Goal: Task Accomplishment & Management: Complete application form

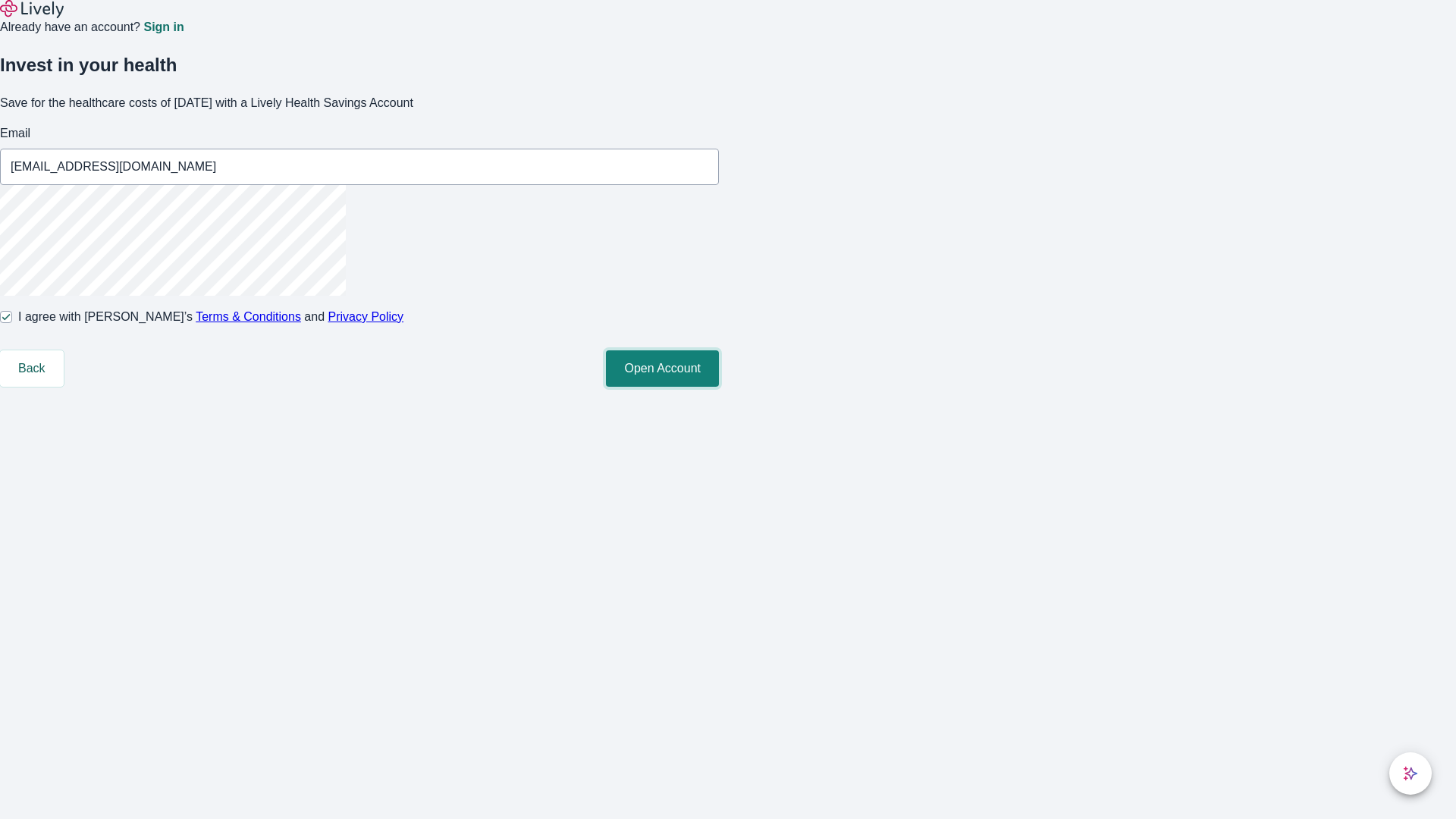
click at [719, 387] on button "Open Account" at bounding box center [662, 369] width 113 height 37
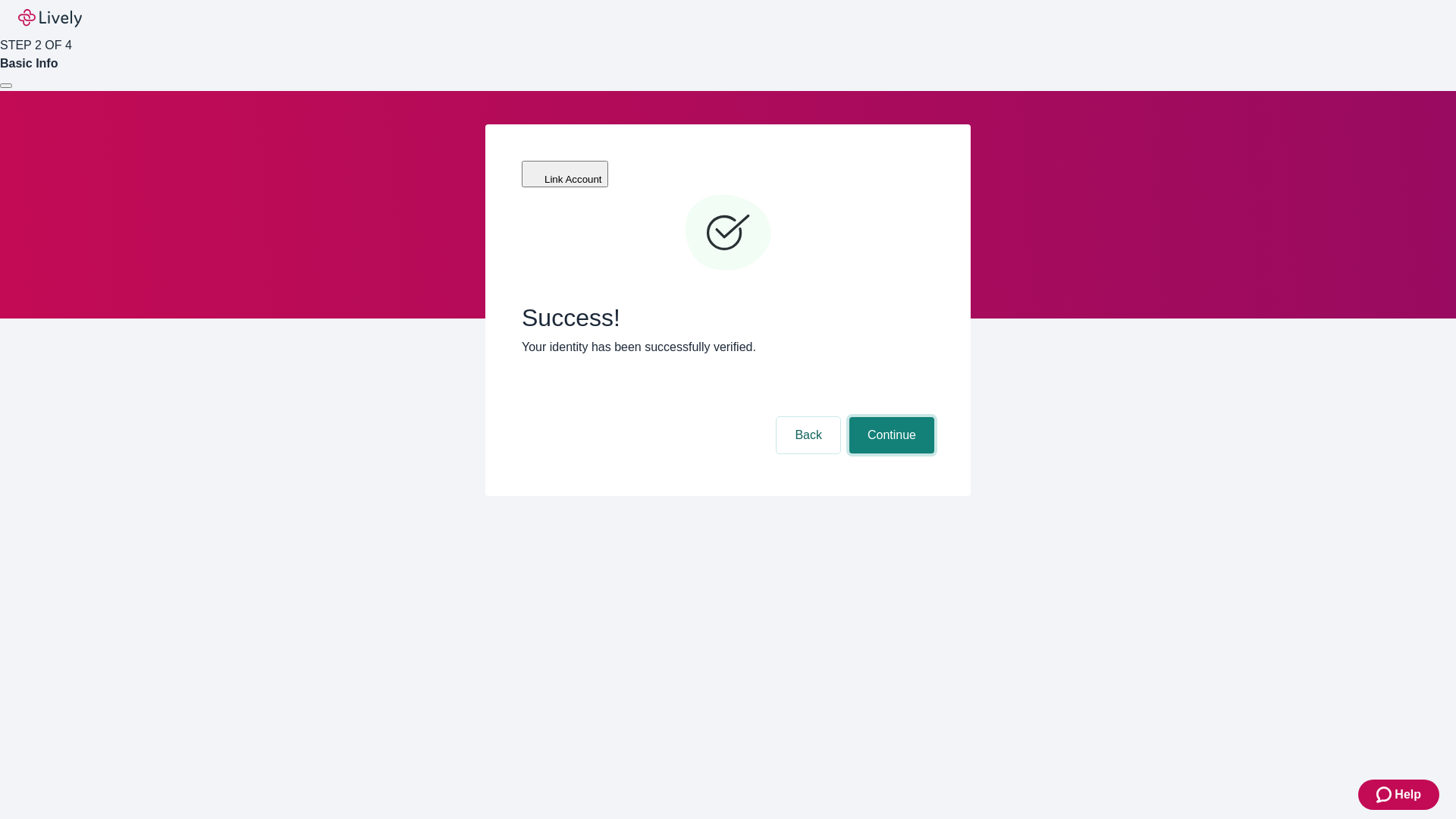
click at [890, 417] on button "Continue" at bounding box center [892, 436] width 85 height 37
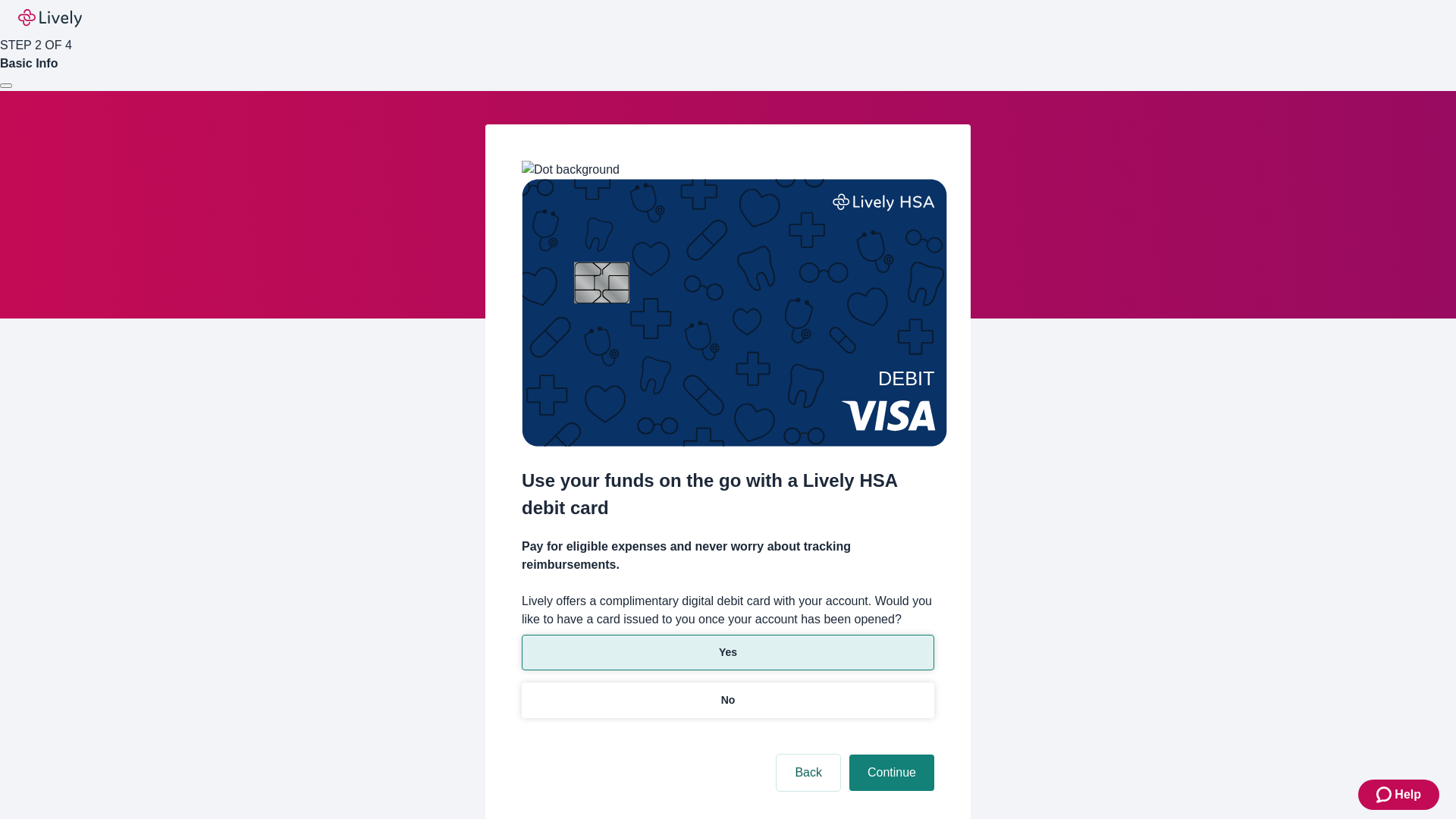
click at [728, 645] on p "Yes" at bounding box center [728, 653] width 18 height 16
click at [890, 755] on button "Continue" at bounding box center [892, 773] width 85 height 37
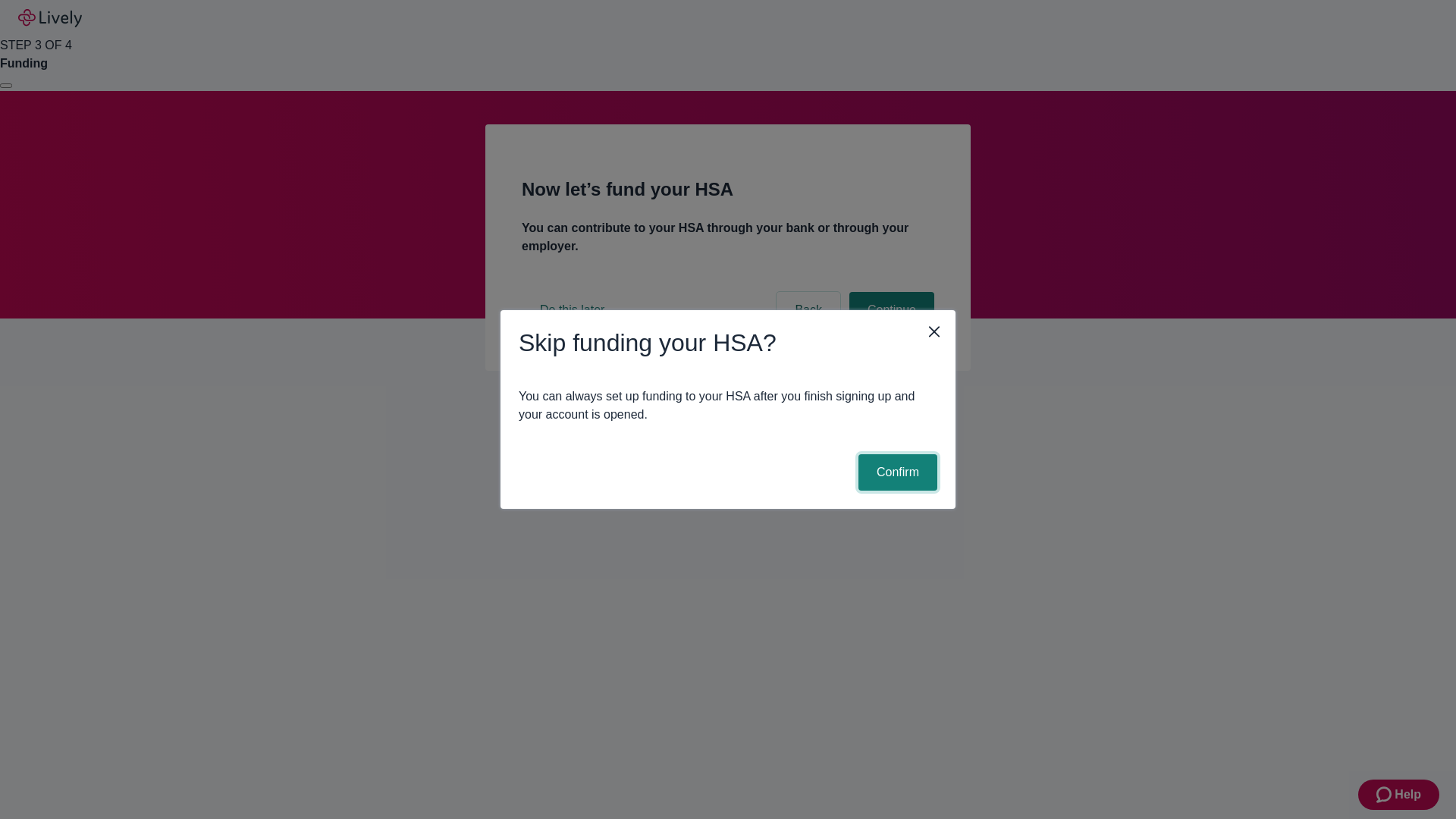
click at [896, 473] on button "Confirm" at bounding box center [898, 473] width 79 height 37
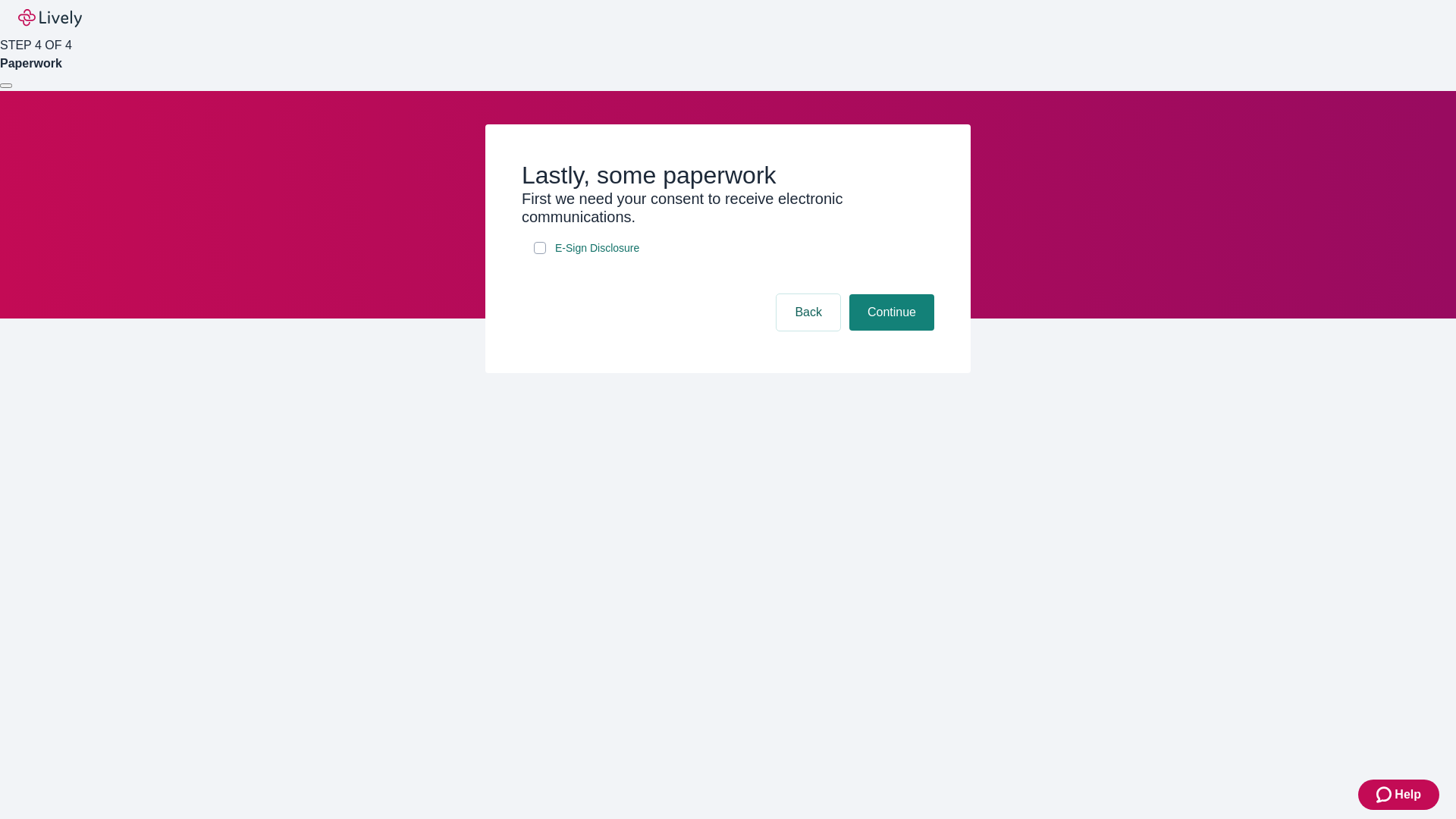
click at [540, 254] on input "E-Sign Disclosure" at bounding box center [540, 248] width 12 height 12
checkbox input "true"
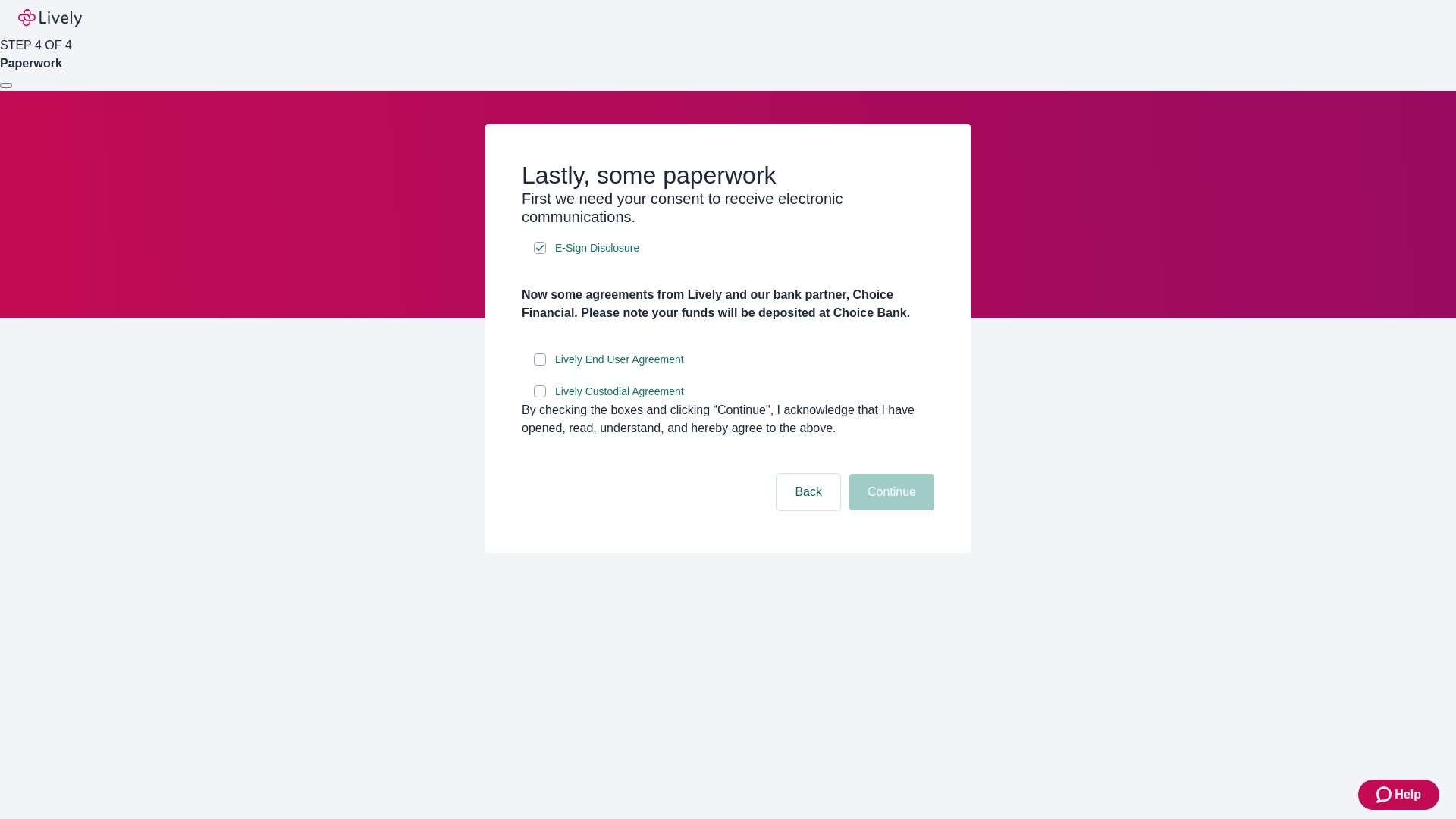
click at [540, 366] on input "Lively End User Agreement" at bounding box center [540, 360] width 12 height 12
checkbox input "true"
click at [540, 397] on input "Lively Custodial Agreement" at bounding box center [540, 391] width 12 height 12
checkbox input "true"
click at [890, 510] on button "Continue" at bounding box center [892, 492] width 85 height 37
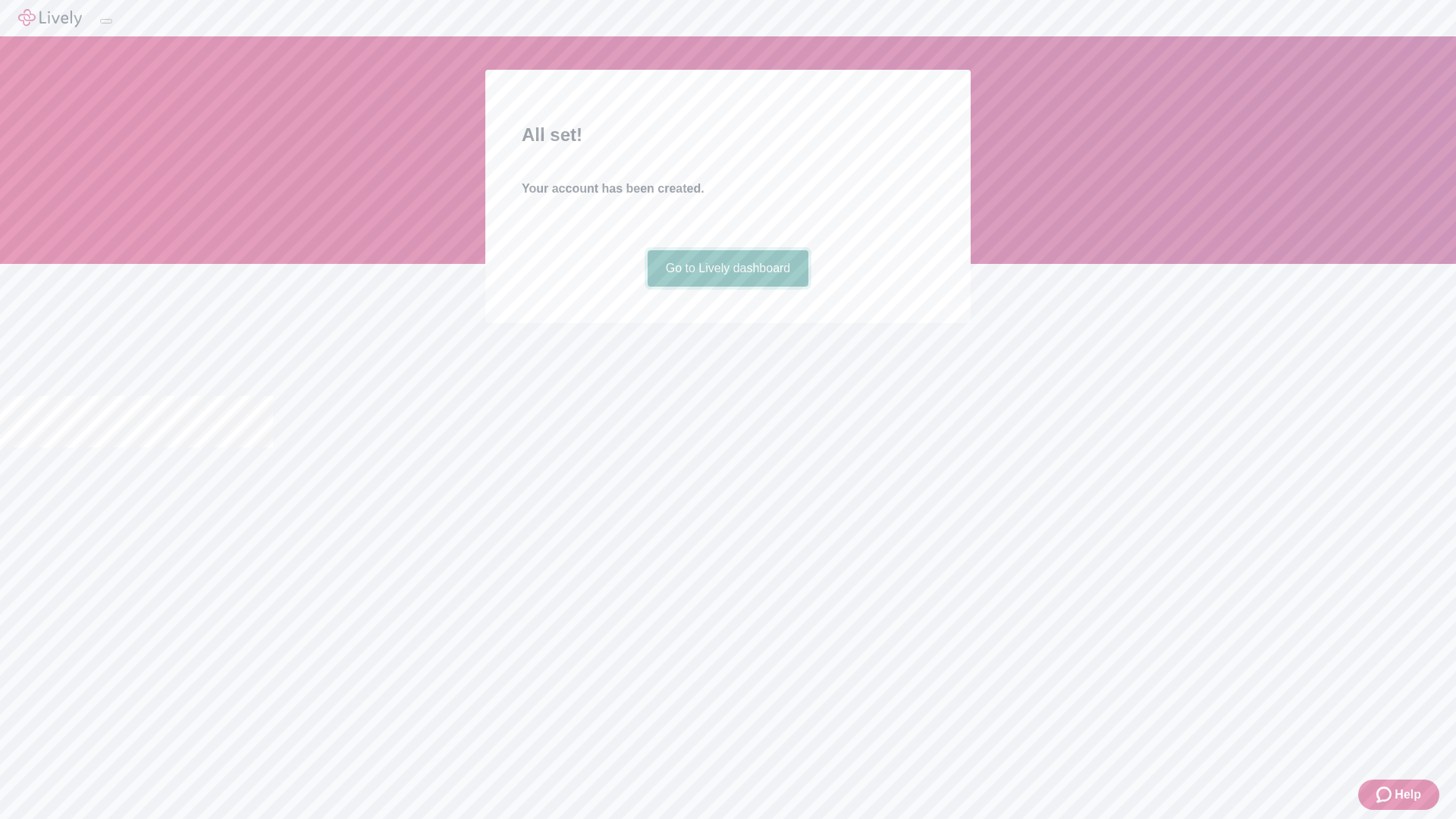
click at [728, 287] on link "Go to Lively dashboard" at bounding box center [728, 269] width 162 height 37
